Goal: Task Accomplishment & Management: Use online tool/utility

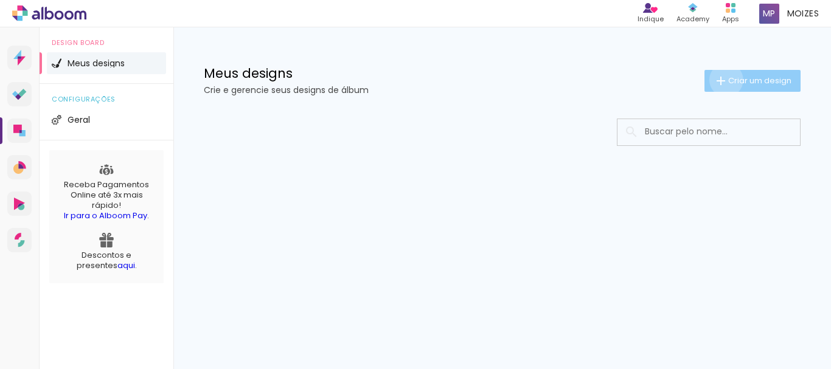
click at [724, 80] on iron-icon at bounding box center [721, 81] width 15 height 15
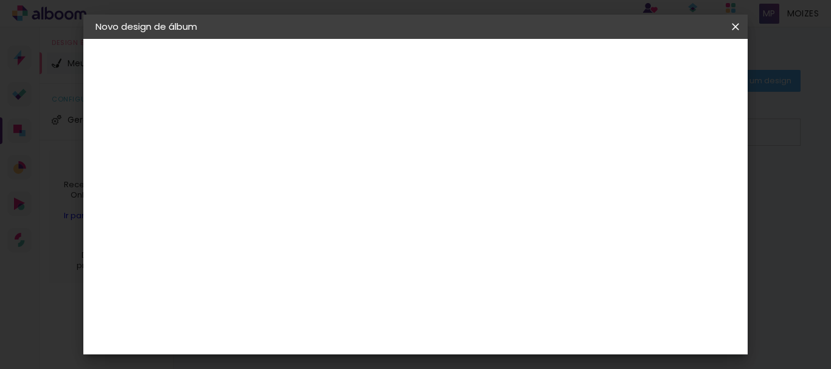
click at [295, 163] on input at bounding box center [295, 163] width 0 height 19
type input "Tailar"
type paper-input "Tailar"
click at [0, 0] on slot "Avançar" at bounding box center [0, 0] width 0 height 0
click at [0, 0] on iron-icon at bounding box center [0, 0] width 0 height 0
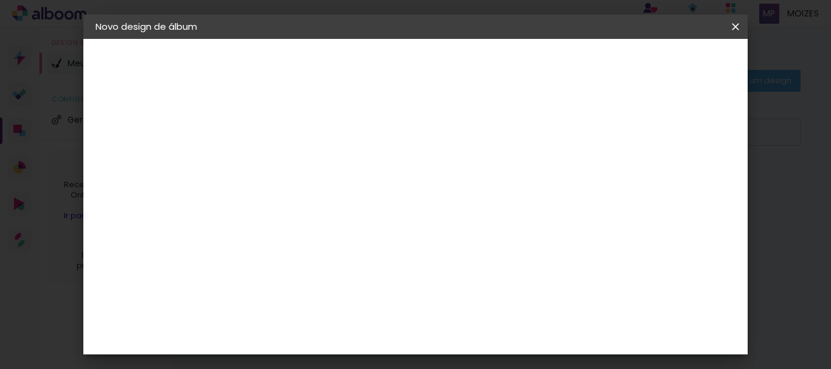
click at [0, 0] on iron-icon at bounding box center [0, 0] width 0 height 0
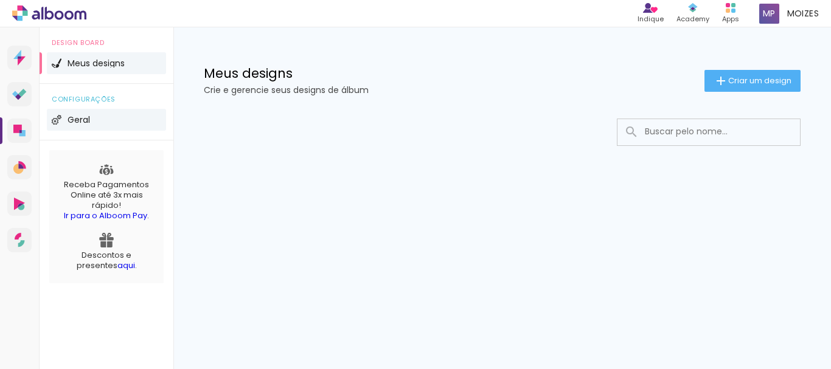
click at [75, 120] on span "Geral" at bounding box center [79, 120] width 23 height 9
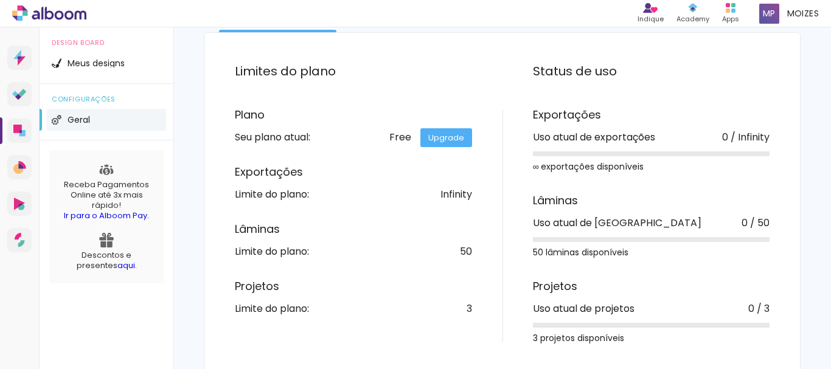
scroll to position [107, 0]
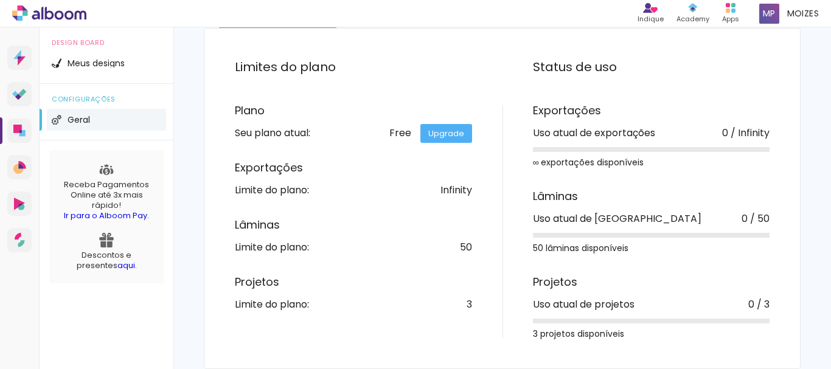
click at [114, 216] on link "Ir para o Alboom Pay" at bounding box center [105, 216] width 83 height 12
